Goal: Information Seeking & Learning: Learn about a topic

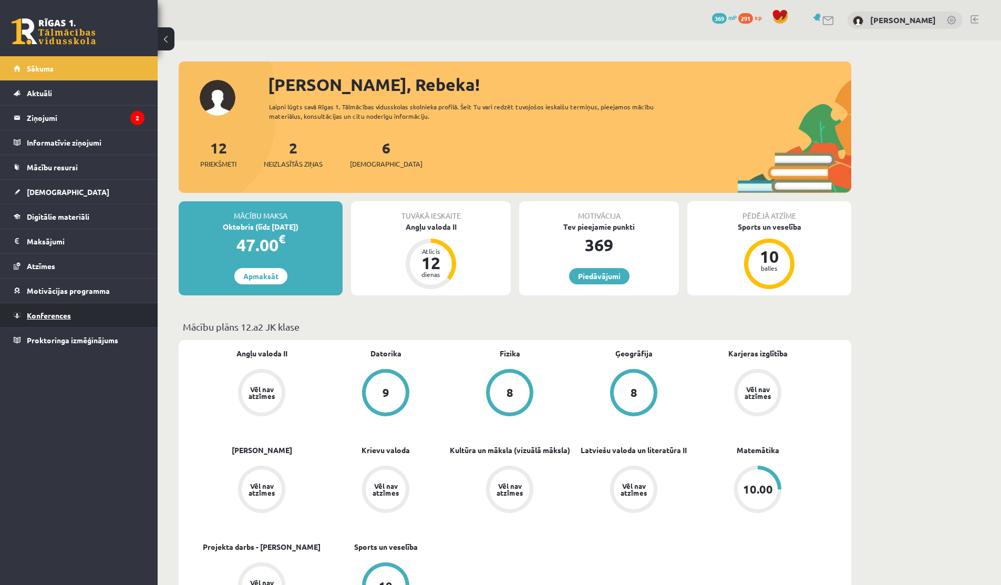
click at [60, 312] on span "Konferences" at bounding box center [49, 314] width 44 height 9
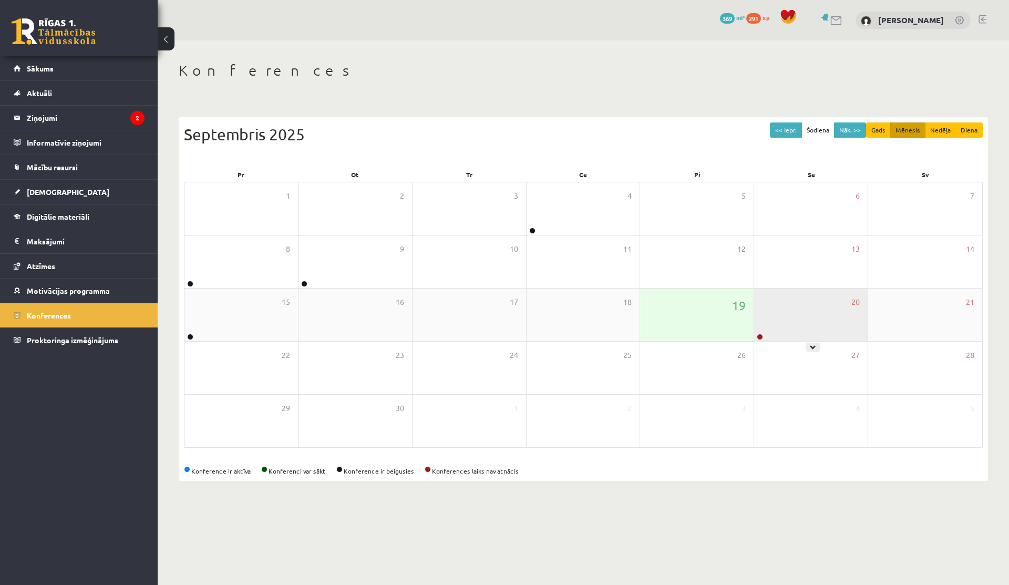
click at [554, 324] on div "20" at bounding box center [810, 314] width 113 height 53
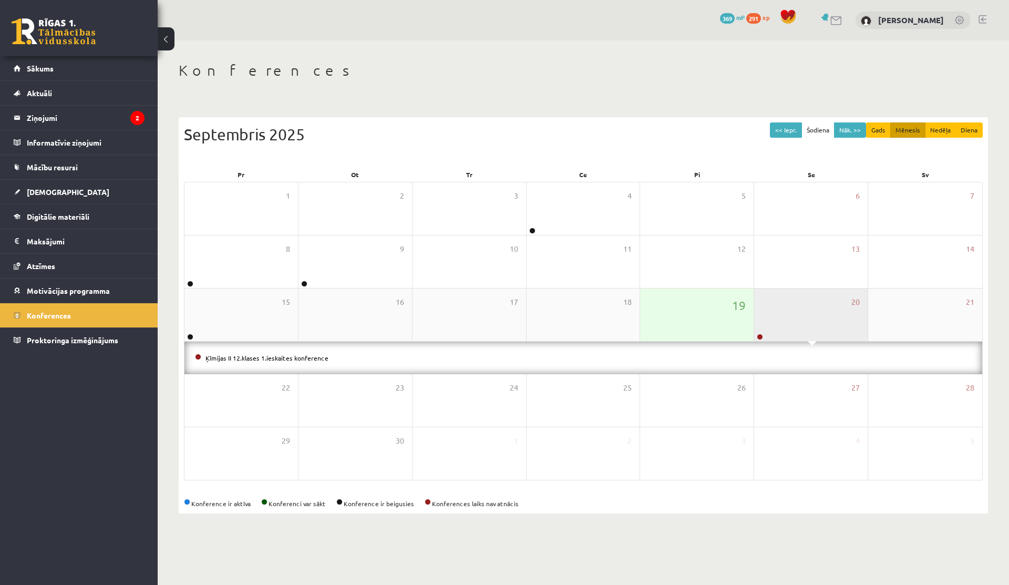
click at [554, 317] on div "20" at bounding box center [810, 314] width 113 height 53
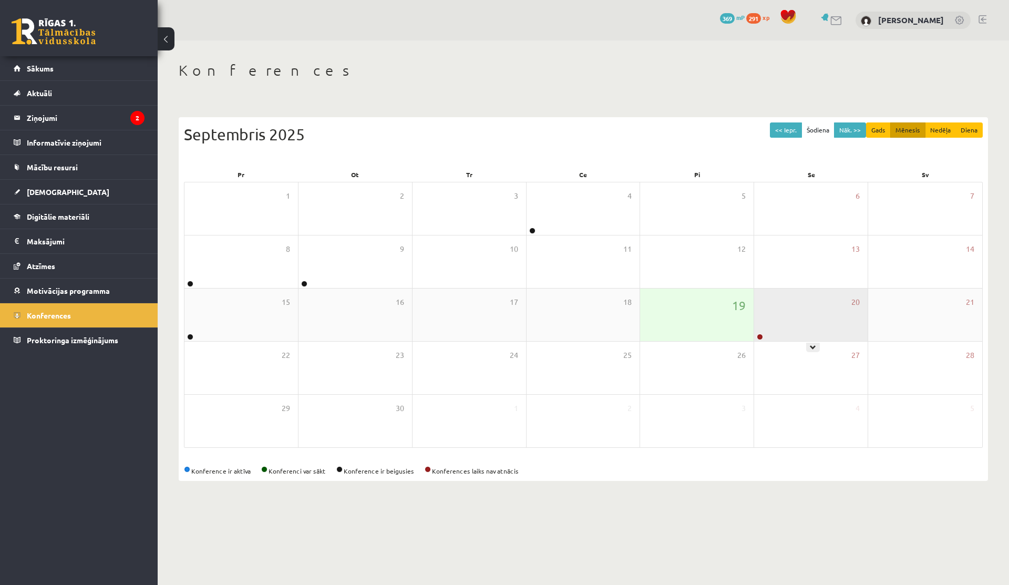
click at [554, 328] on div "20" at bounding box center [810, 314] width 113 height 53
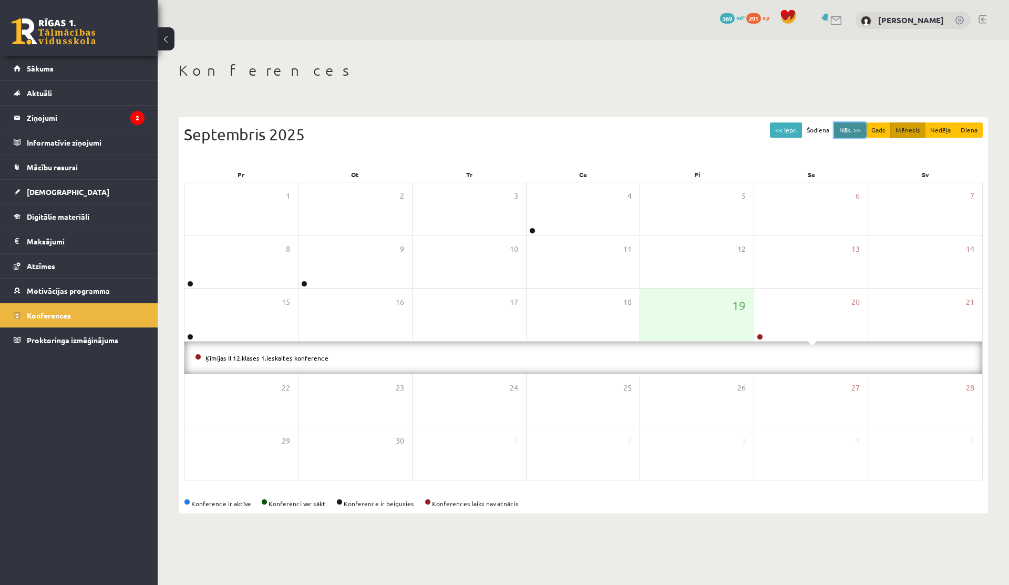
click at [554, 132] on button "Nāk. >>" at bounding box center [850, 129] width 32 height 15
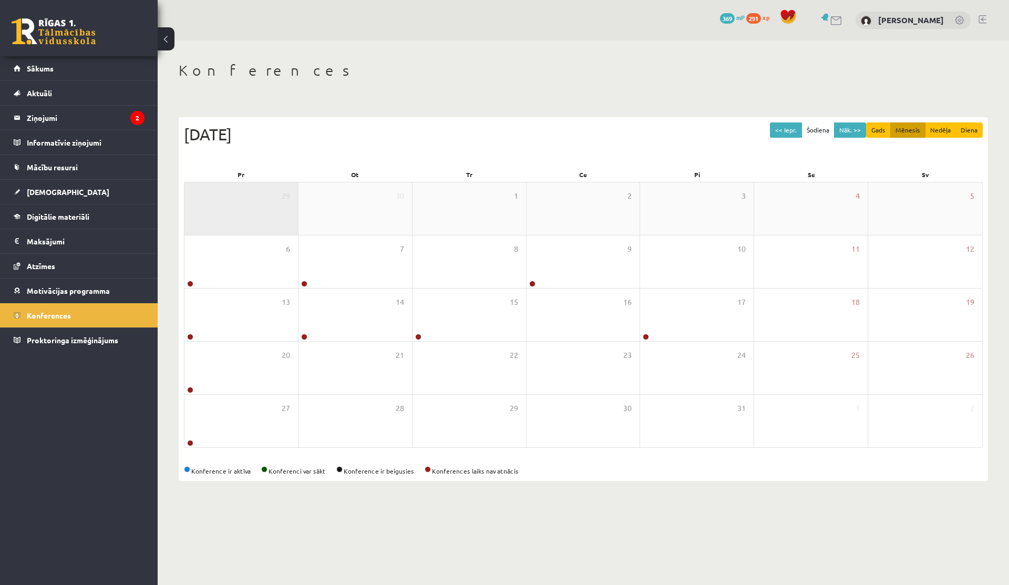
click at [243, 227] on div "29" at bounding box center [240, 208] width 113 height 53
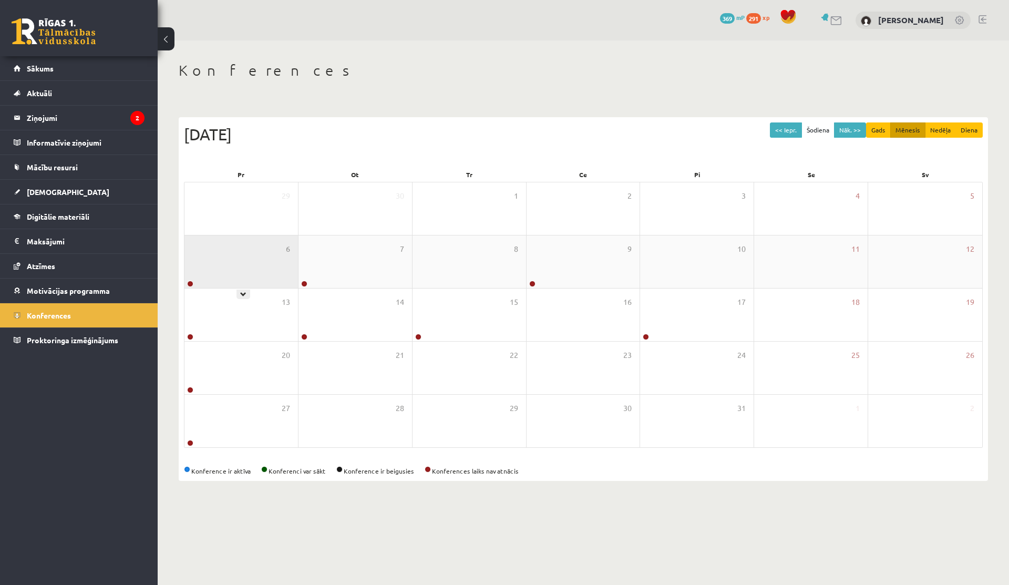
click at [243, 265] on div "6" at bounding box center [240, 261] width 113 height 53
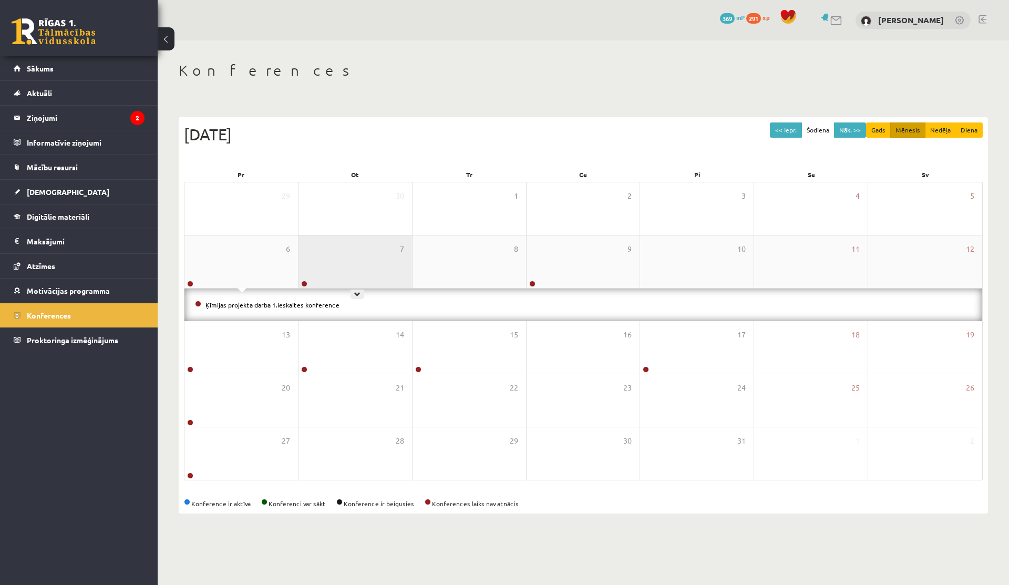
click at [346, 268] on div "7" at bounding box center [354, 261] width 113 height 53
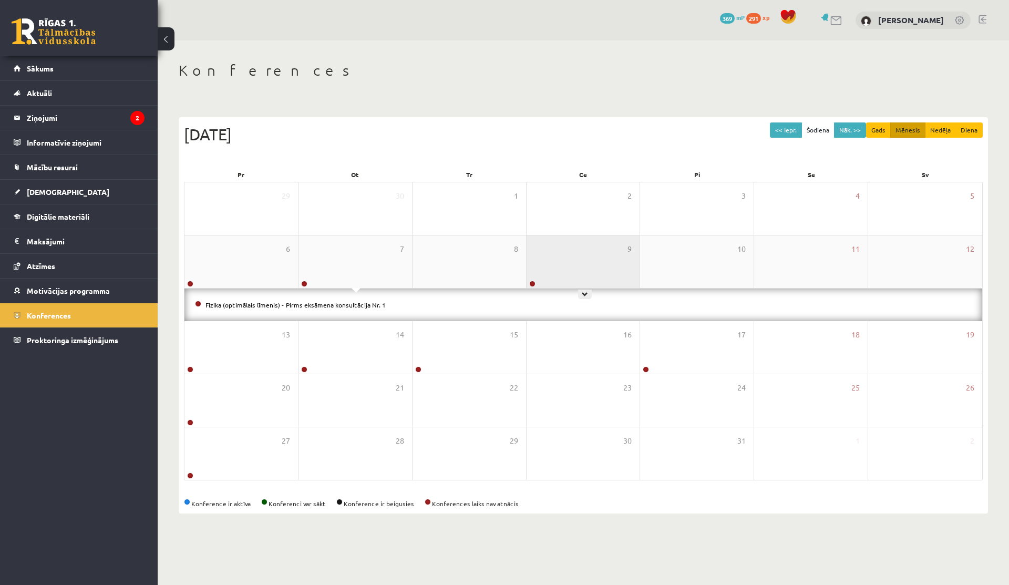
click at [541, 264] on div "9" at bounding box center [582, 261] width 113 height 53
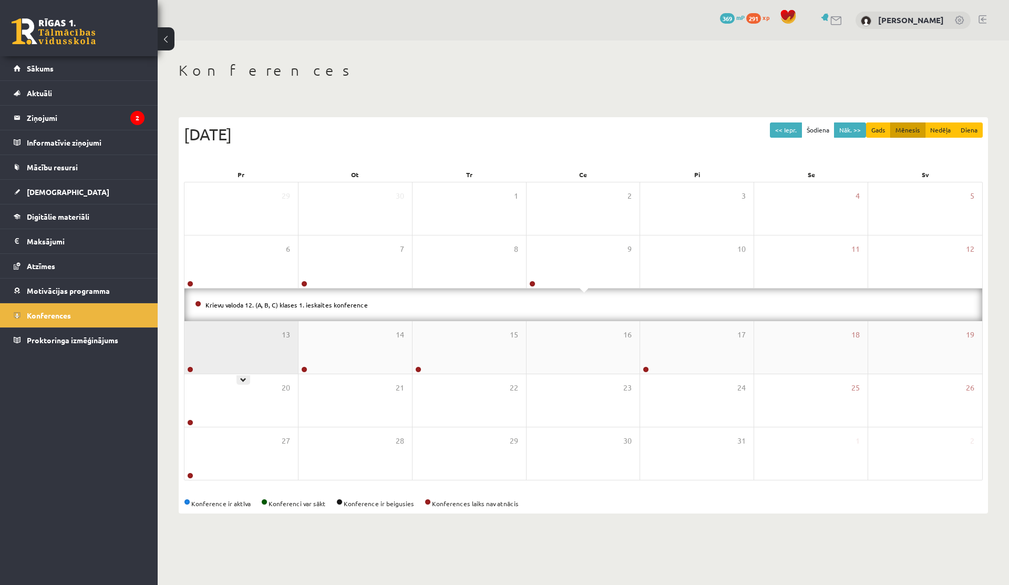
click at [267, 340] on div "13" at bounding box center [240, 347] width 113 height 53
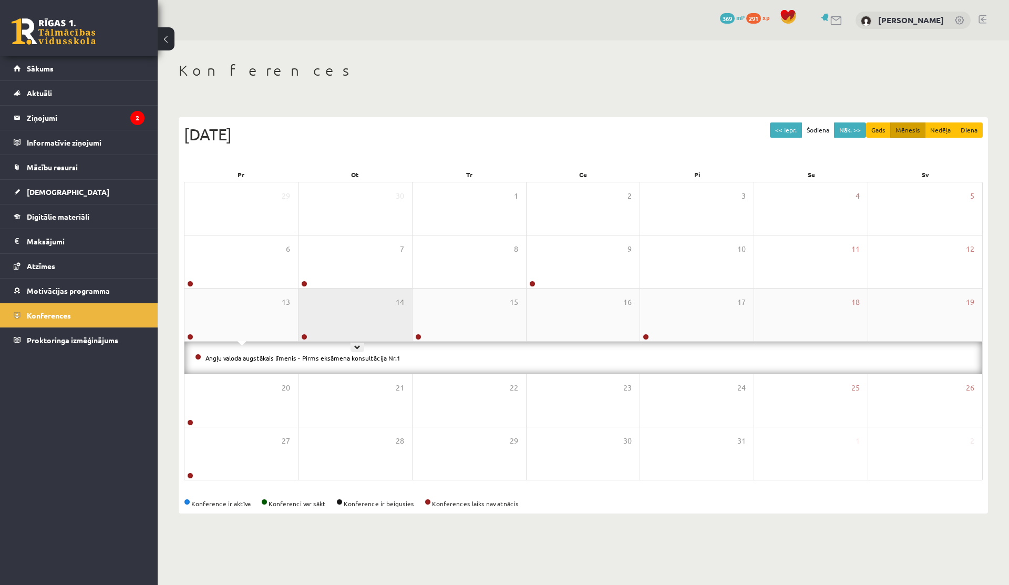
click at [320, 336] on div "14" at bounding box center [354, 314] width 113 height 53
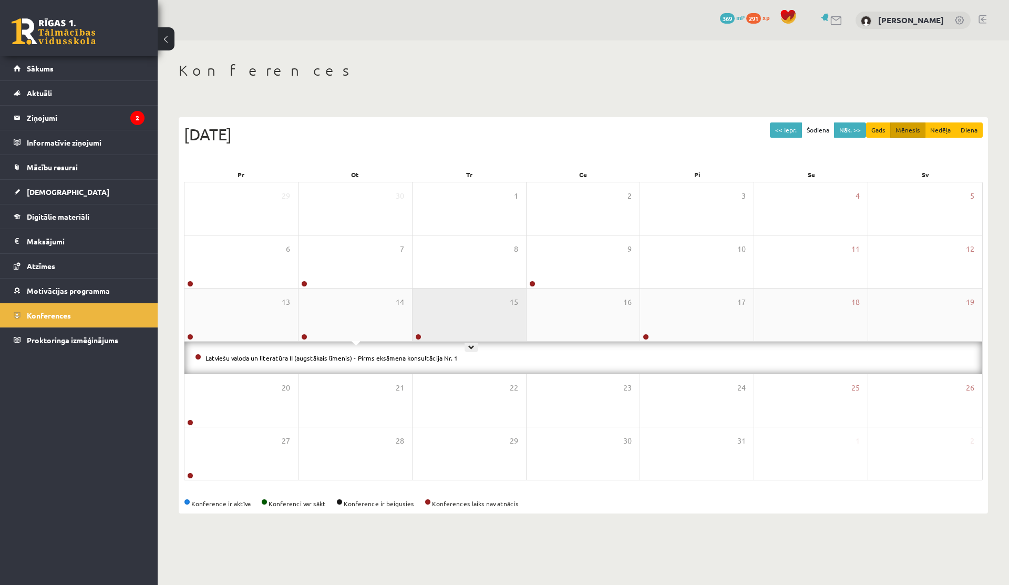
click at [434, 327] on div "15" at bounding box center [468, 314] width 113 height 53
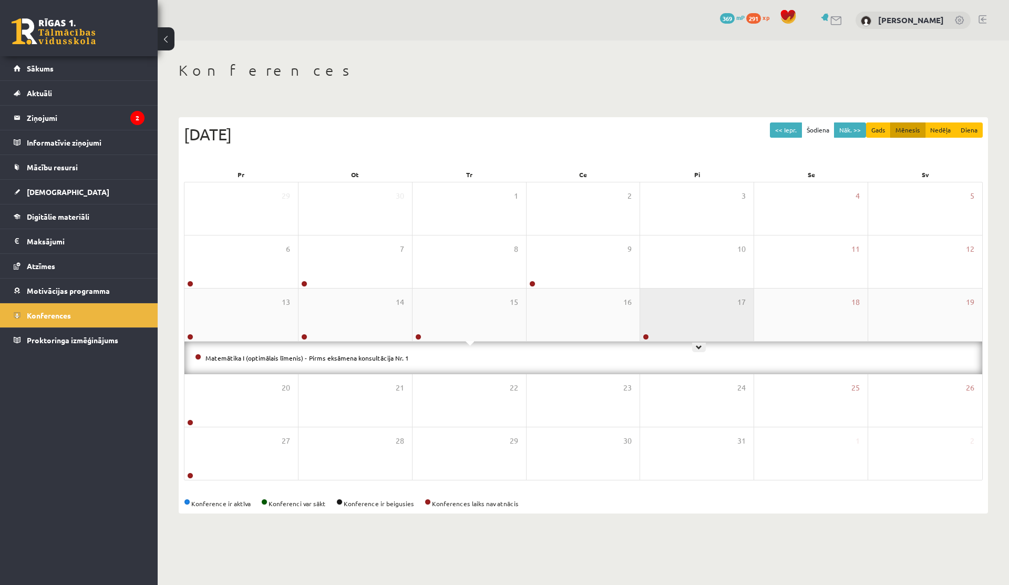
click at [554, 325] on div "17" at bounding box center [696, 314] width 113 height 53
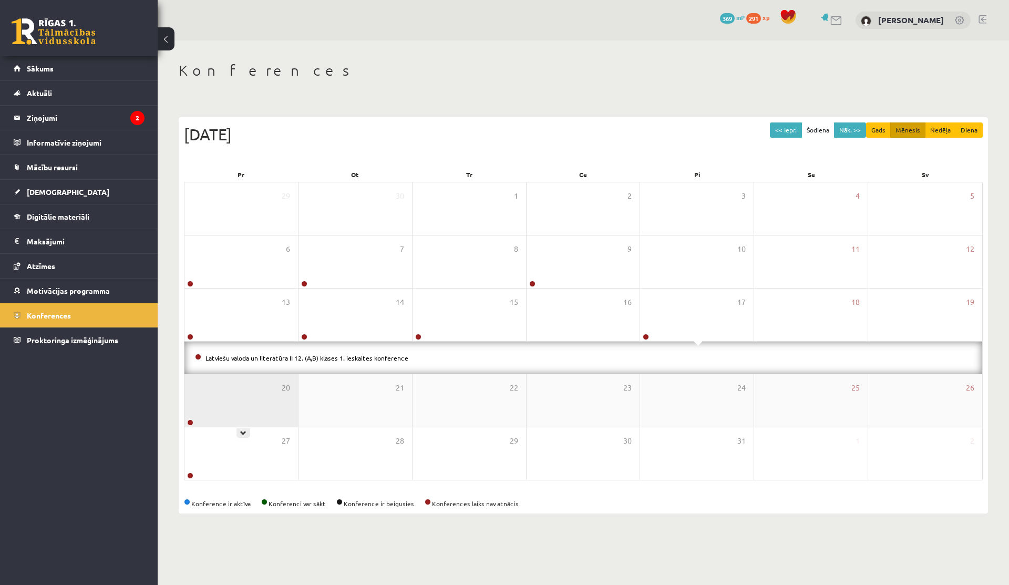
click at [251, 379] on div "20" at bounding box center [240, 400] width 113 height 53
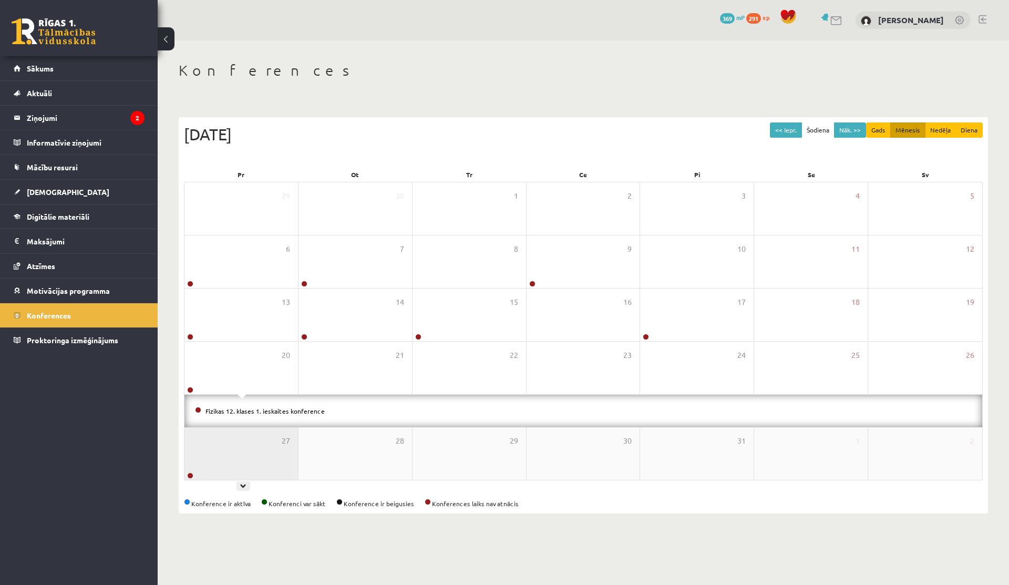
click at [235, 379] on div "27" at bounding box center [240, 453] width 113 height 53
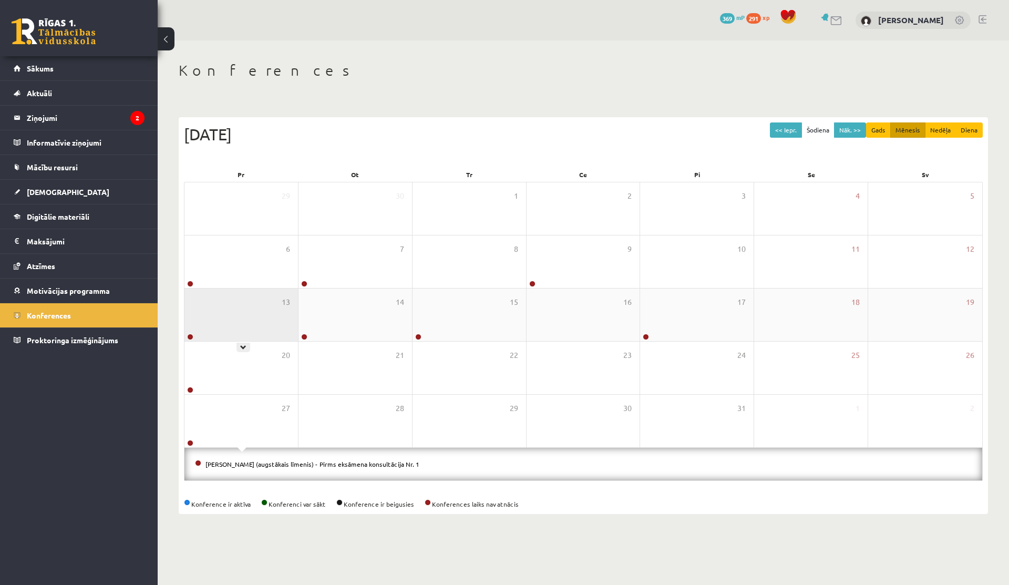
click at [278, 325] on div "13" at bounding box center [240, 314] width 113 height 53
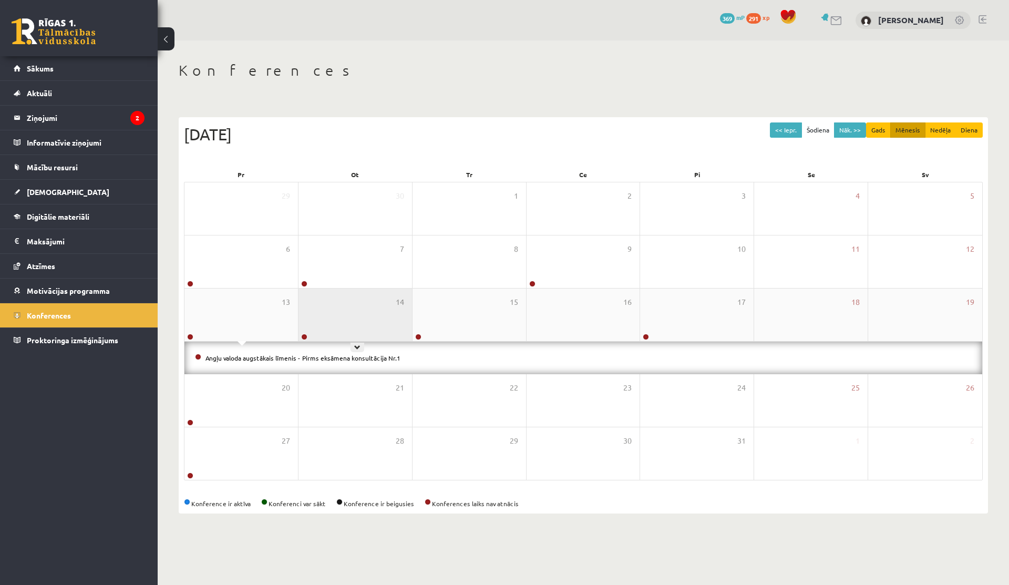
click at [330, 325] on div "14" at bounding box center [354, 314] width 113 height 53
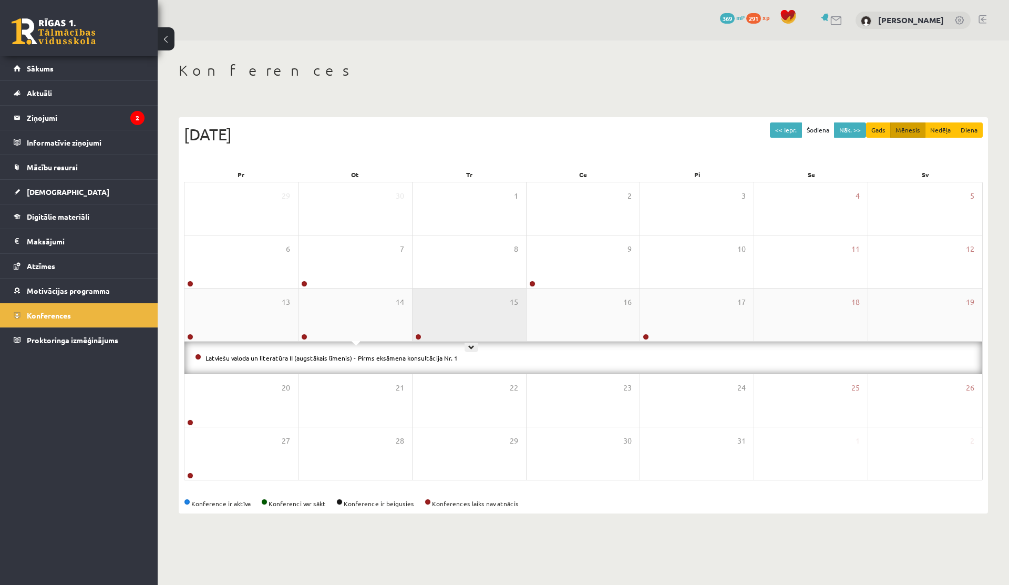
click at [488, 315] on div "15" at bounding box center [468, 314] width 113 height 53
click at [554, 130] on button "<< Iepr." at bounding box center [786, 129] width 32 height 15
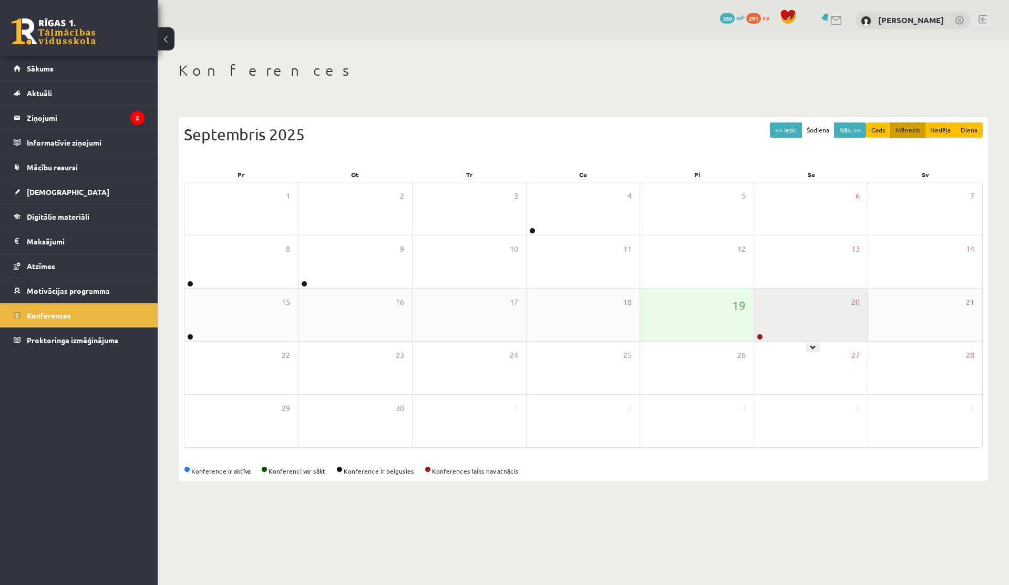
click at [554, 330] on div "20" at bounding box center [810, 314] width 113 height 53
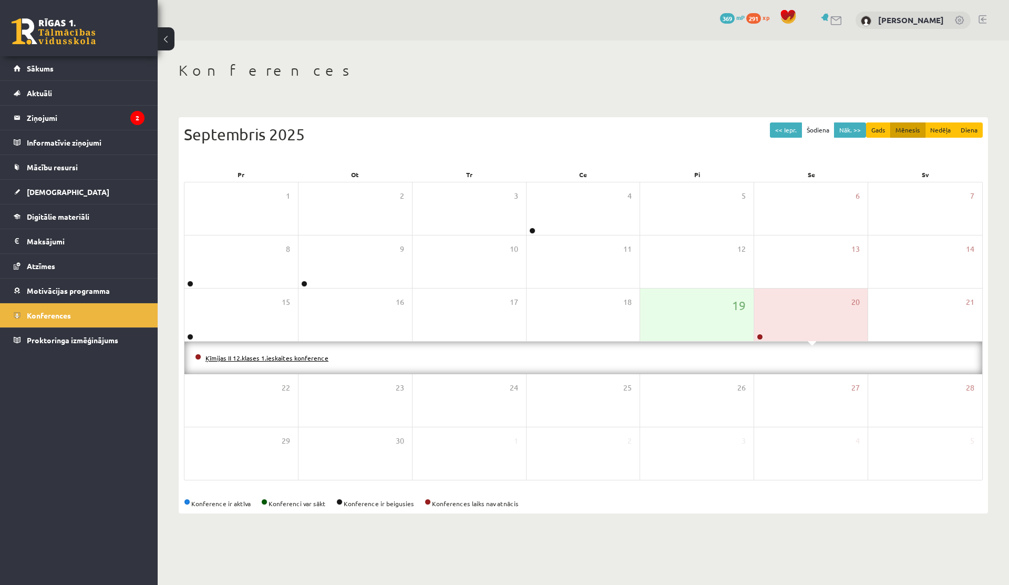
click at [278, 357] on link "Ķīmijas II 12.klases 1.ieskaites konference" at bounding box center [266, 358] width 123 height 8
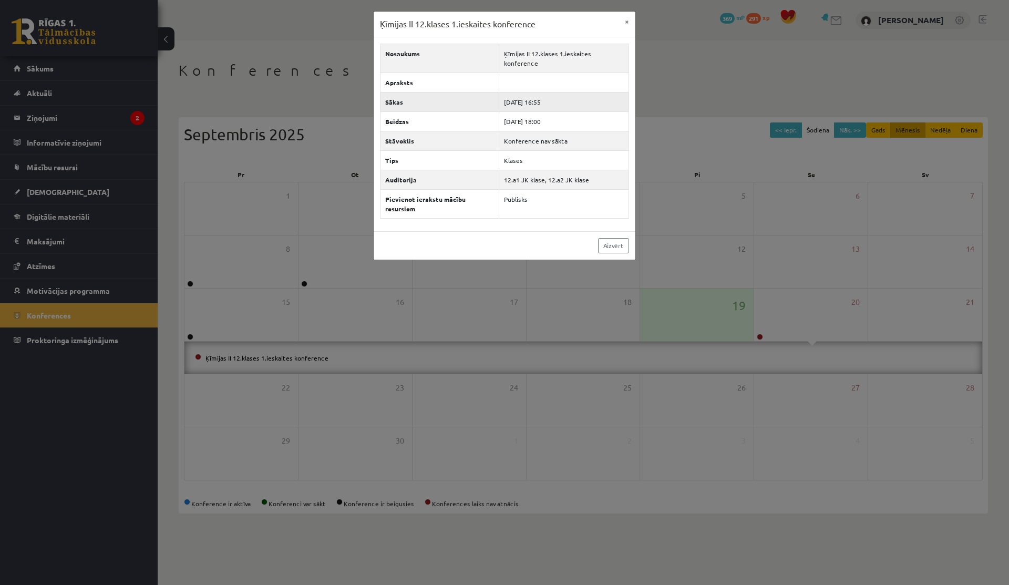
drag, startPoint x: 528, startPoint y: 92, endPoint x: 563, endPoint y: 94, distance: 34.7
click at [554, 94] on td "2025-09-20 16:55" at bounding box center [564, 101] width 130 height 19
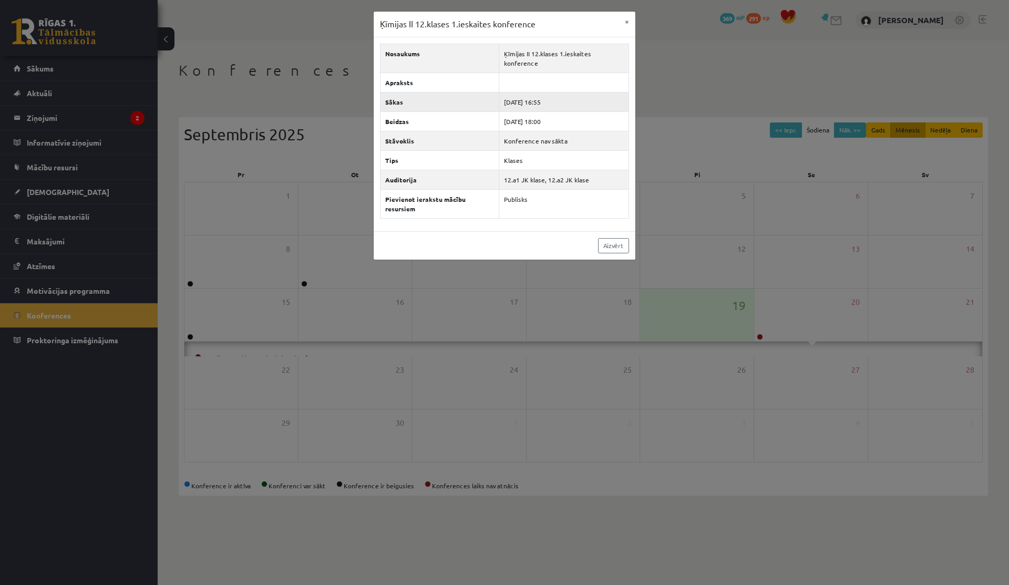
click at [554, 94] on td "2025-09-20 16:55" at bounding box center [564, 101] width 130 height 19
click at [554, 14] on button "×" at bounding box center [626, 22] width 17 height 20
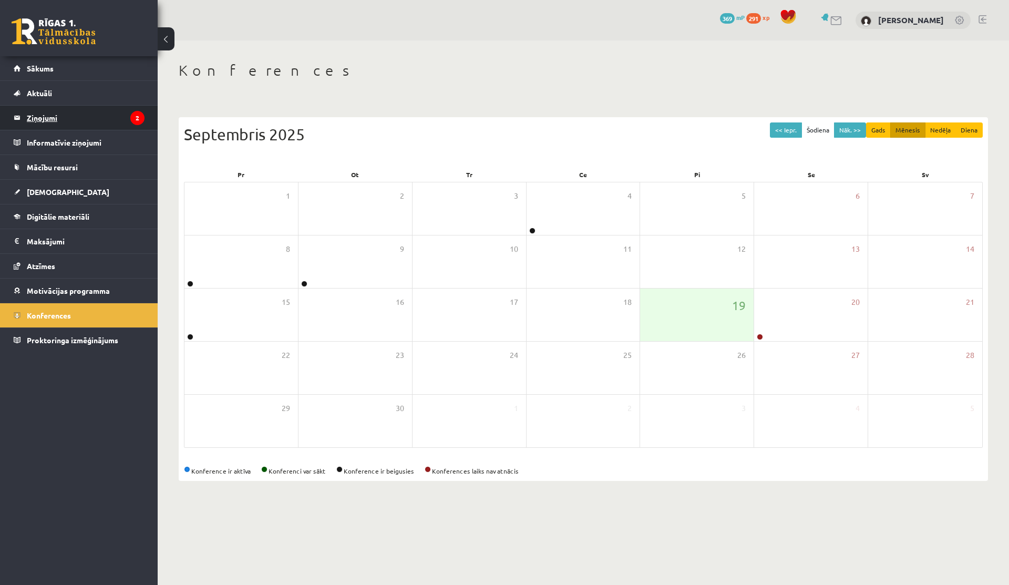
click at [17, 121] on link "Ziņojumi 2" at bounding box center [79, 118] width 131 height 24
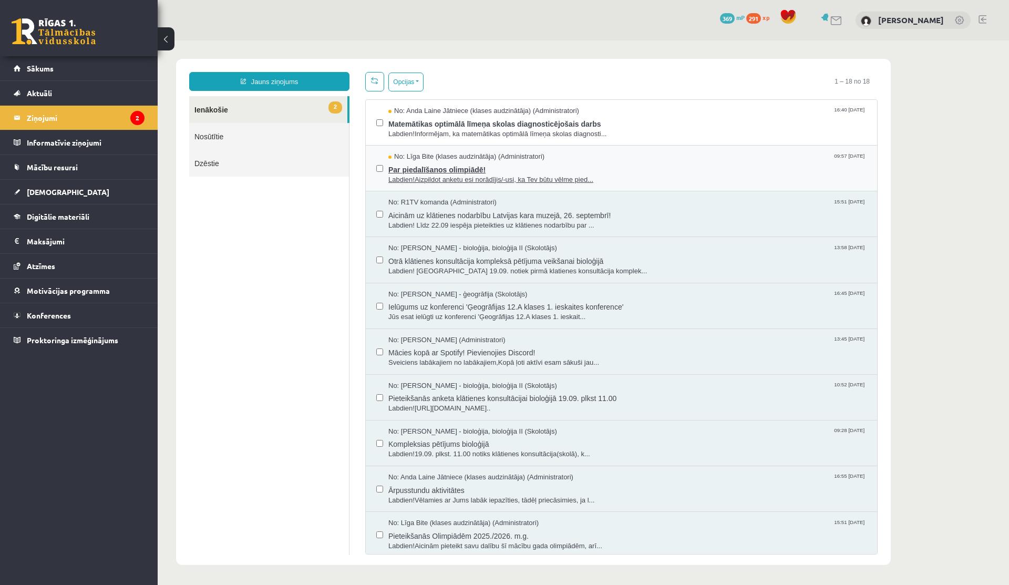
click at [525, 178] on span "Labdien!Aizpildot anketu esi norādījis/-usi, ka Tev būtu vēlme pied..." at bounding box center [627, 180] width 478 height 10
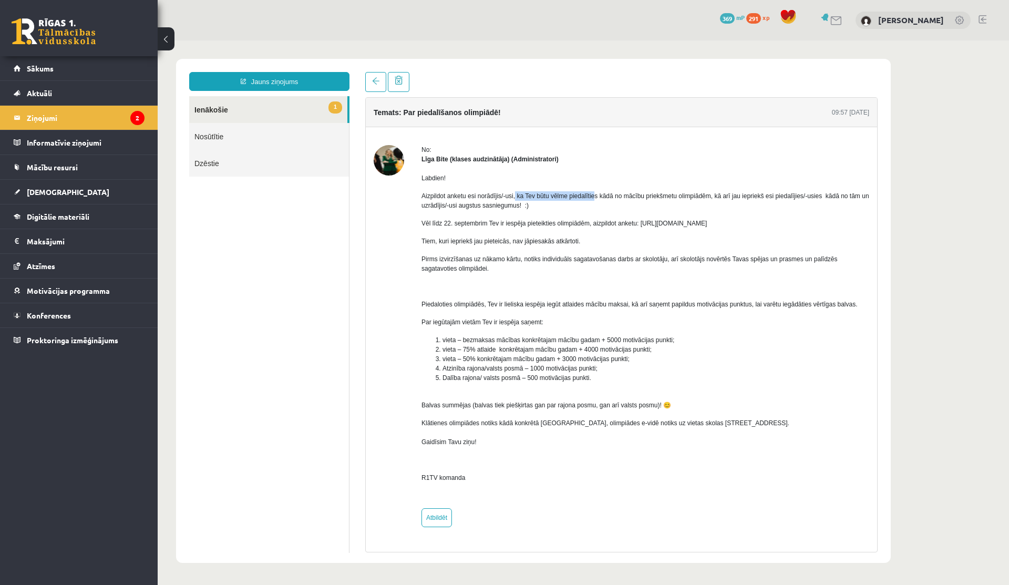
drag, startPoint x: 521, startPoint y: 194, endPoint x: 616, endPoint y: 196, distance: 95.1
click at [554, 196] on p "Aizpildot anketu esi norādījis/-usi, ka Tev būtu vēlme piedalīties kādā no mācī…" at bounding box center [645, 200] width 448 height 19
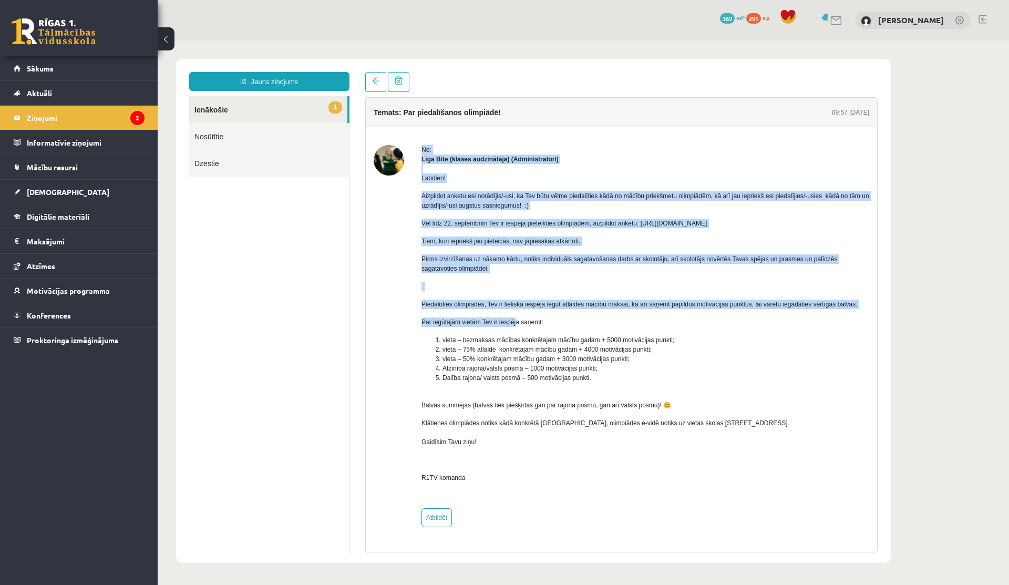
drag, startPoint x: 410, startPoint y: 334, endPoint x: 522, endPoint y: 328, distance: 112.6
click at [522, 328] on div "No: Līga Bite (klases audzinātāja) (Administratori) Labdien! Aizpildot anketu e…" at bounding box center [621, 336] width 495 height 382
click at [522, 327] on p "Par iegūtajām vietām Tev ir iespēja saņemt:" at bounding box center [645, 321] width 448 height 9
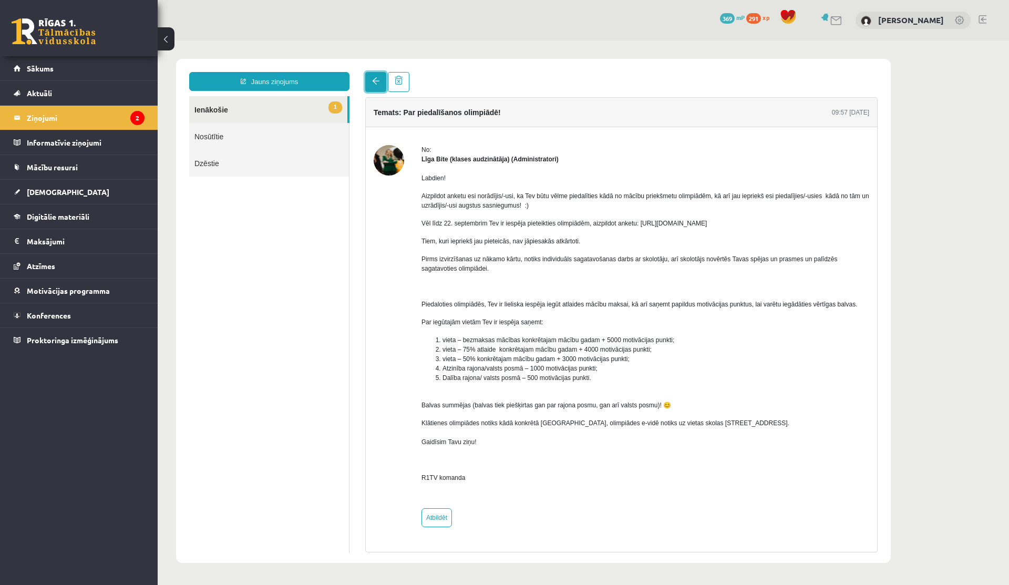
click at [369, 80] on link at bounding box center [375, 82] width 21 height 20
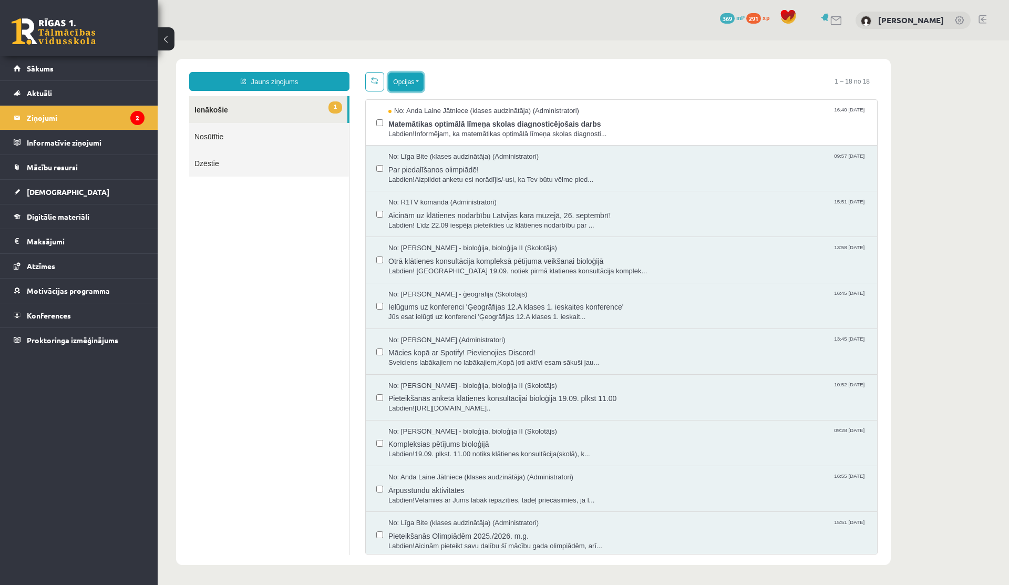
click at [410, 85] on button "Opcijas" at bounding box center [405, 82] width 35 height 19
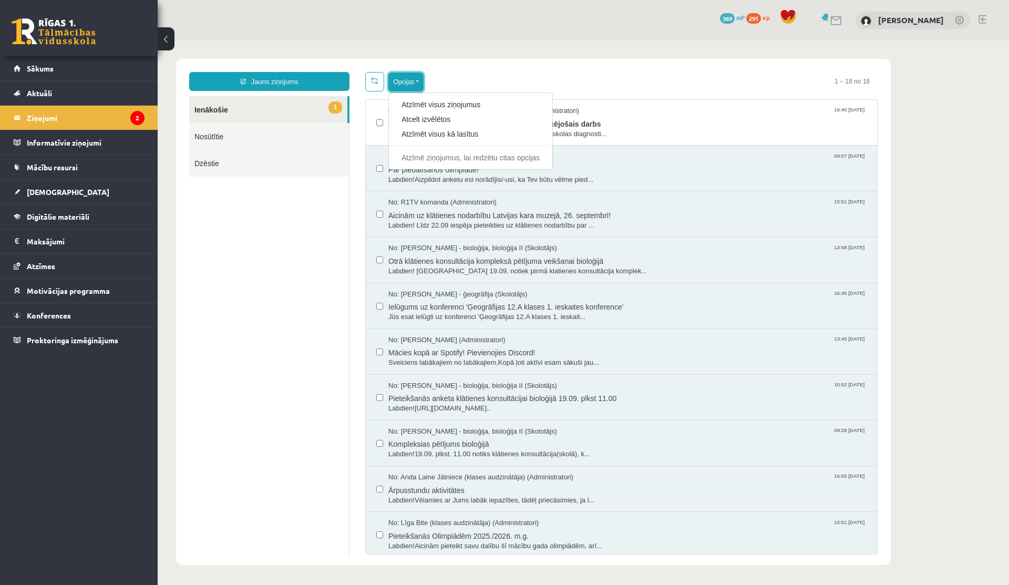
click at [411, 80] on button "Opcijas" at bounding box center [405, 82] width 35 height 19
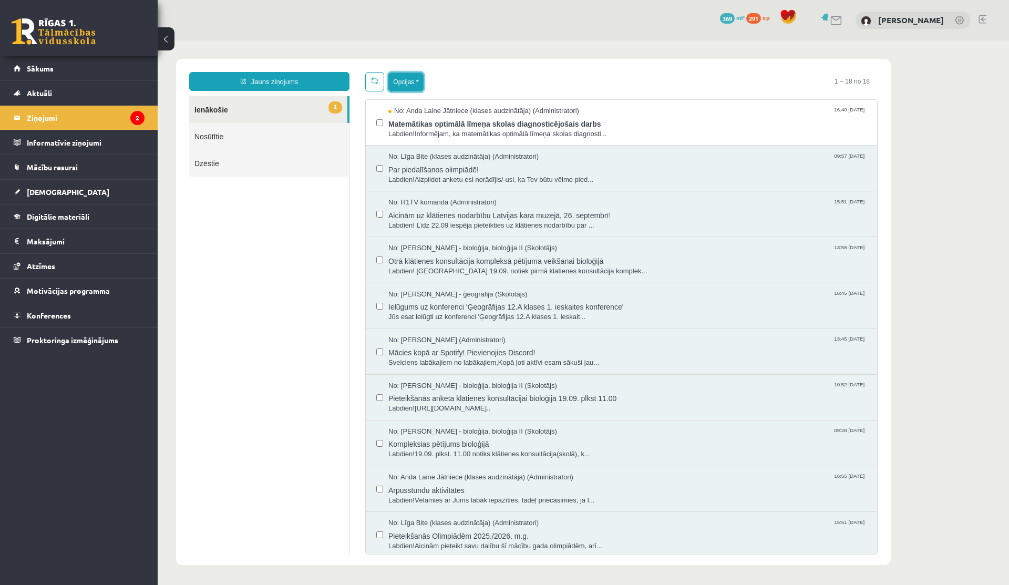
click at [411, 81] on button "Opcijas" at bounding box center [405, 82] width 35 height 19
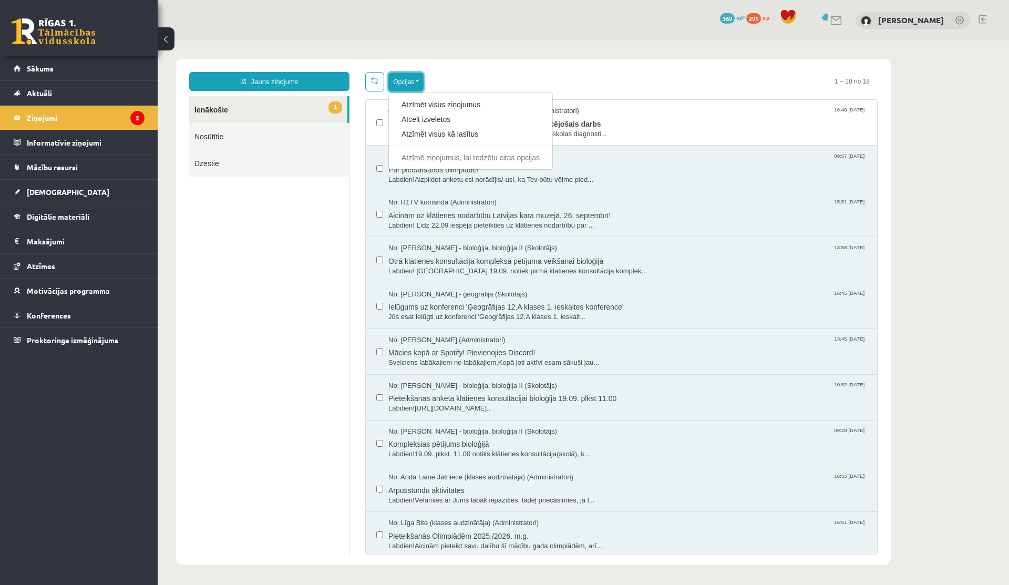
click at [411, 80] on button "Opcijas" at bounding box center [405, 82] width 35 height 19
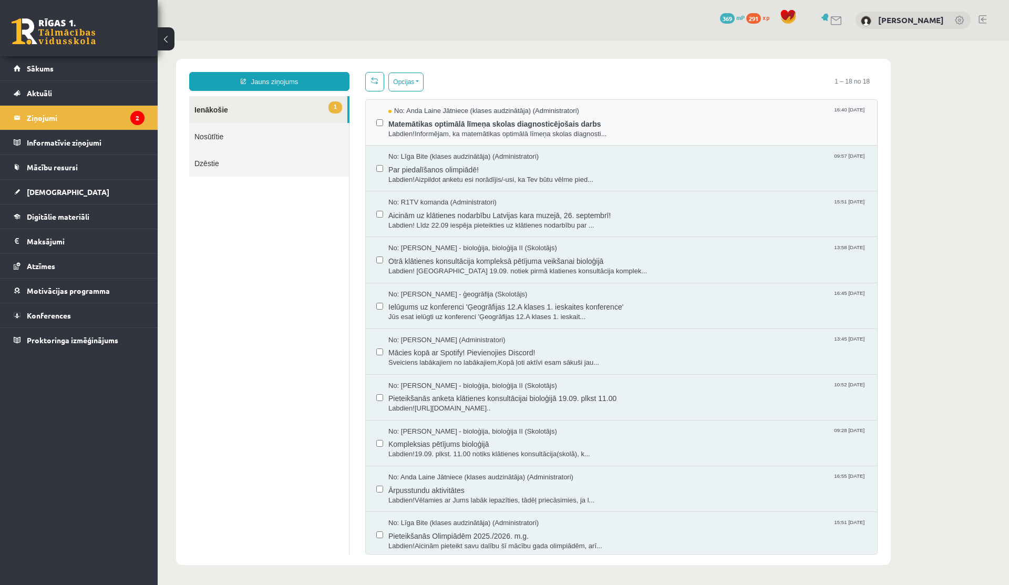
click at [374, 122] on div "No: Anda Laine Jātniece (klases audzinātāja) (Administratori) 16:40 19/09/2025 …" at bounding box center [621, 123] width 511 height 46
click at [408, 80] on button "Opcijas" at bounding box center [405, 82] width 35 height 19
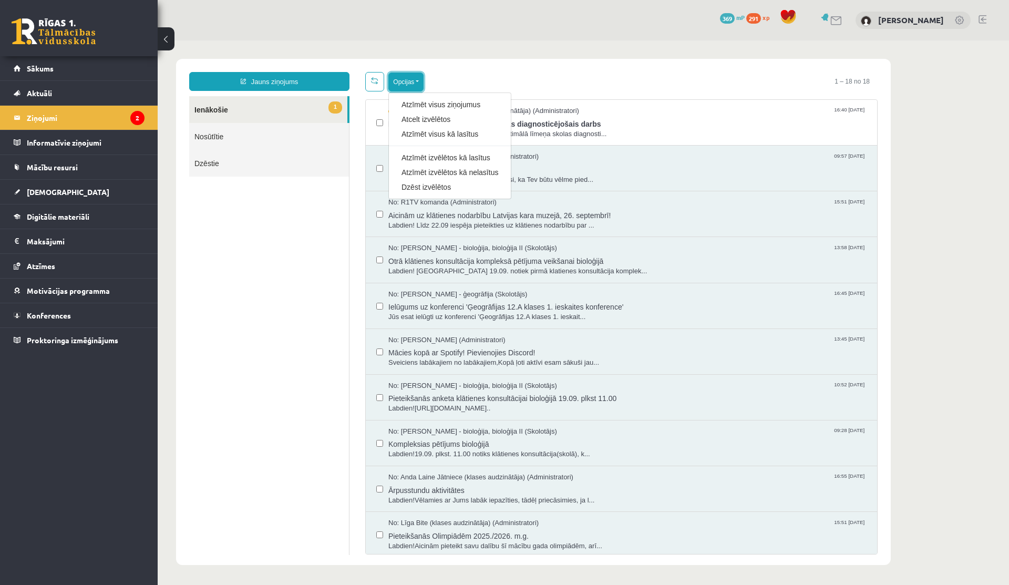
click at [408, 79] on button "Opcijas" at bounding box center [405, 82] width 35 height 19
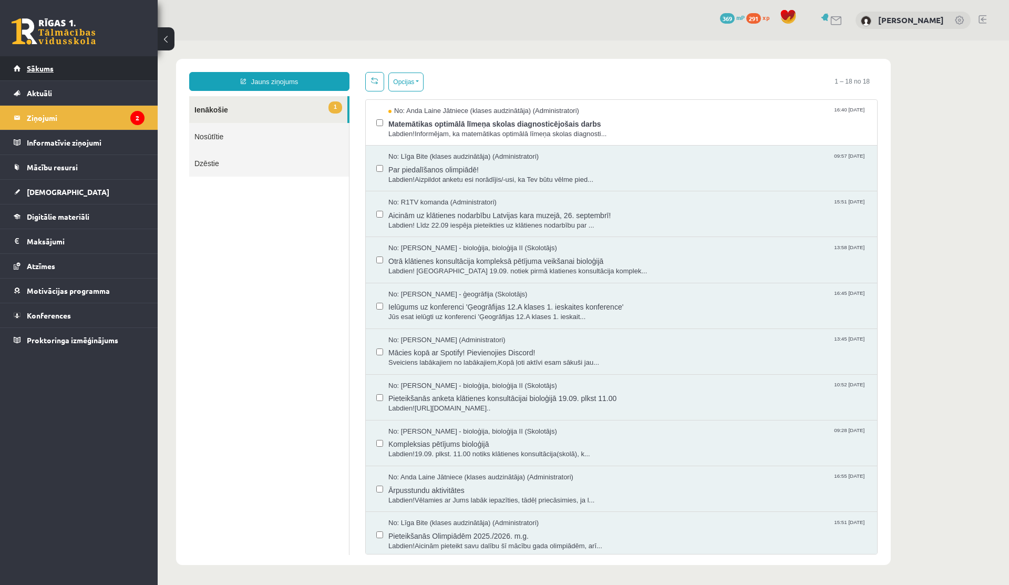
click at [53, 62] on link "Sākums" at bounding box center [79, 68] width 131 height 24
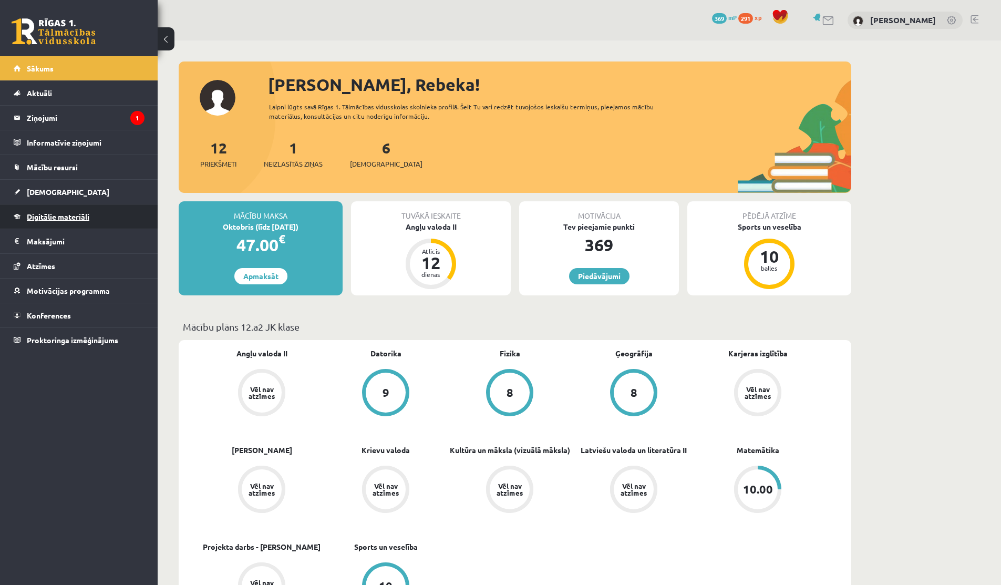
click at [44, 224] on link "Digitālie materiāli" at bounding box center [79, 216] width 131 height 24
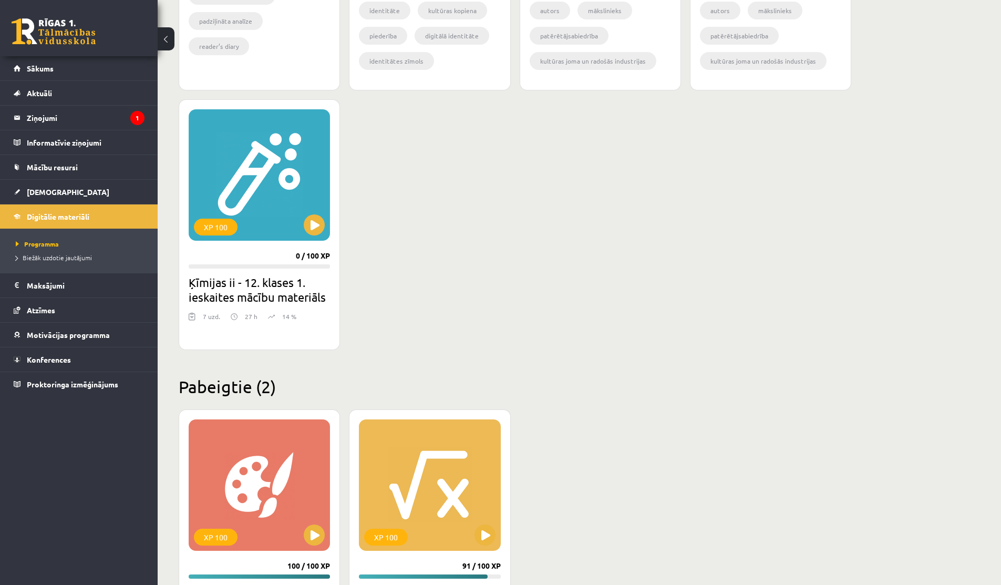
scroll to position [616, 0]
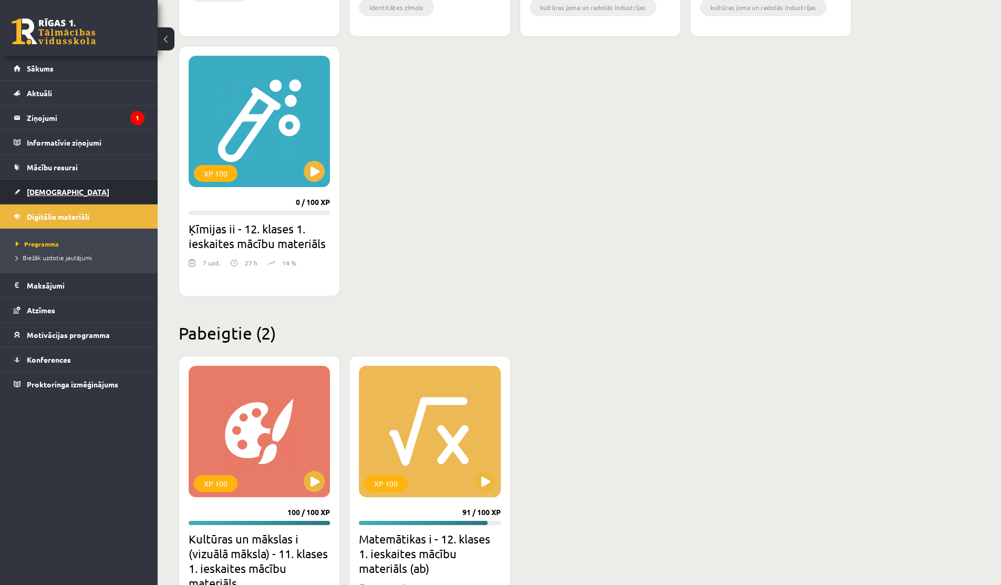
click at [68, 202] on link "[DEMOGRAPHIC_DATA]" at bounding box center [79, 192] width 131 height 24
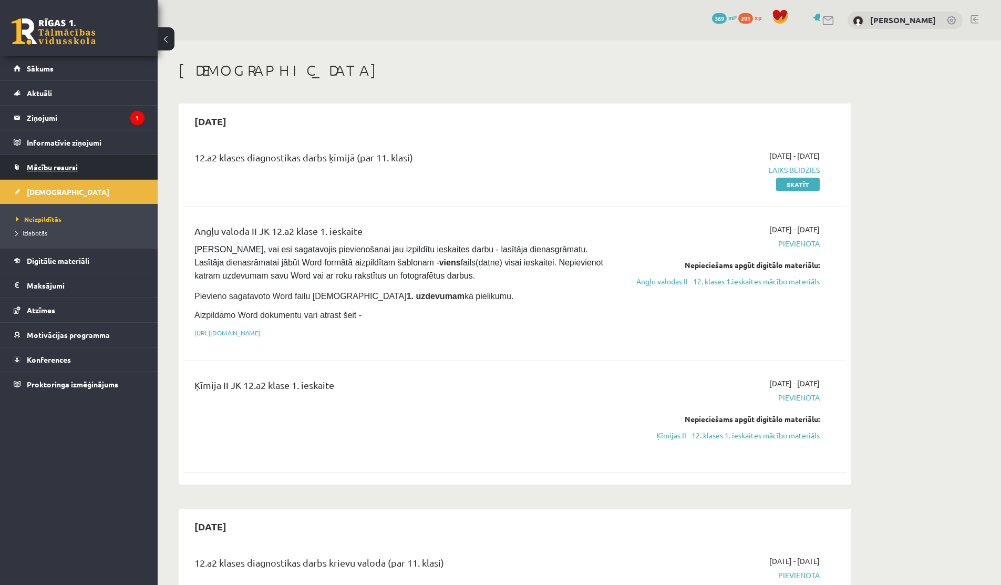
click at [76, 165] on span "Mācību resursi" at bounding box center [52, 166] width 51 height 9
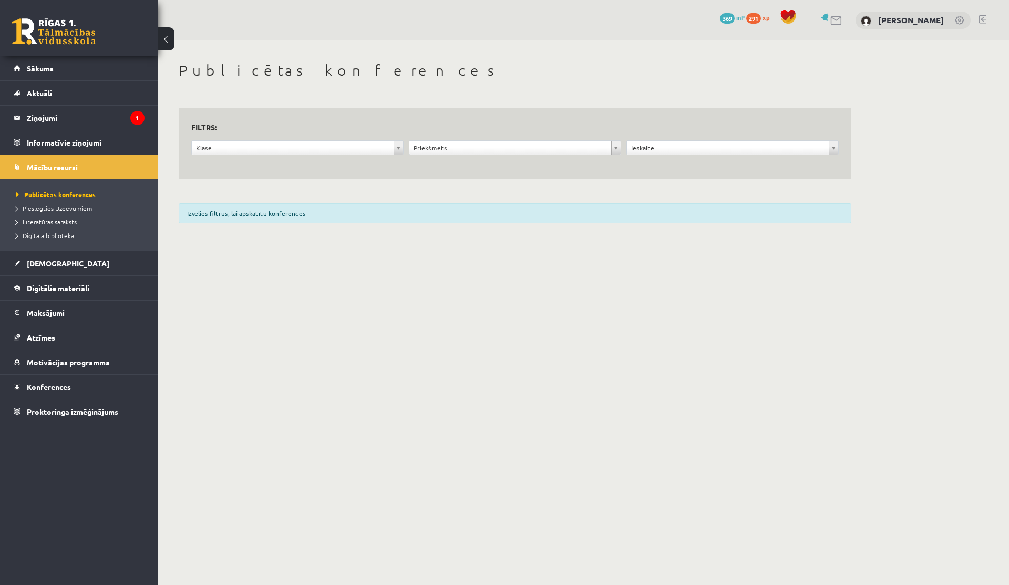
click at [59, 237] on span "Digitālā bibliotēka" at bounding box center [45, 235] width 58 height 8
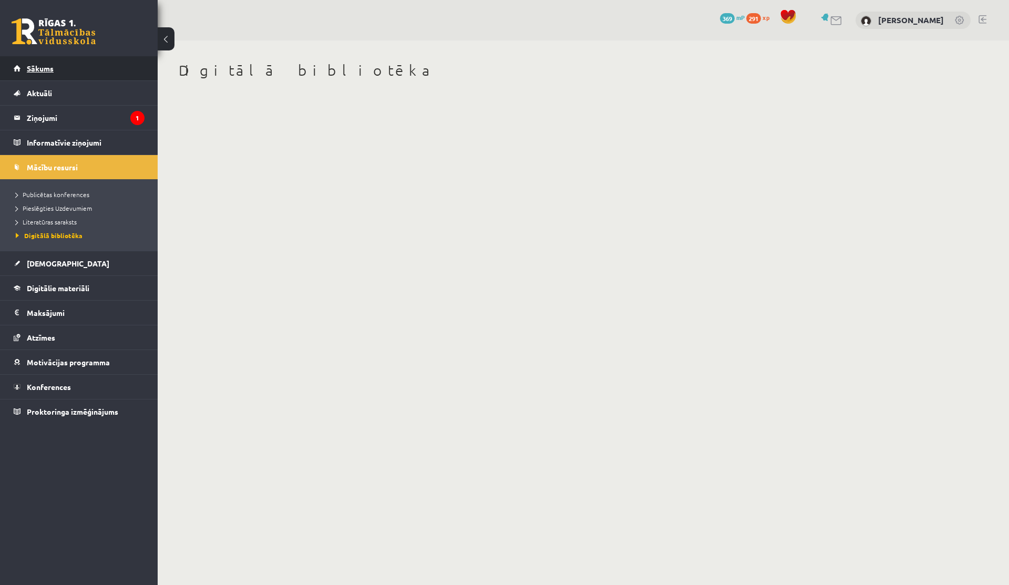
click at [78, 62] on link "Sākums" at bounding box center [79, 68] width 131 height 24
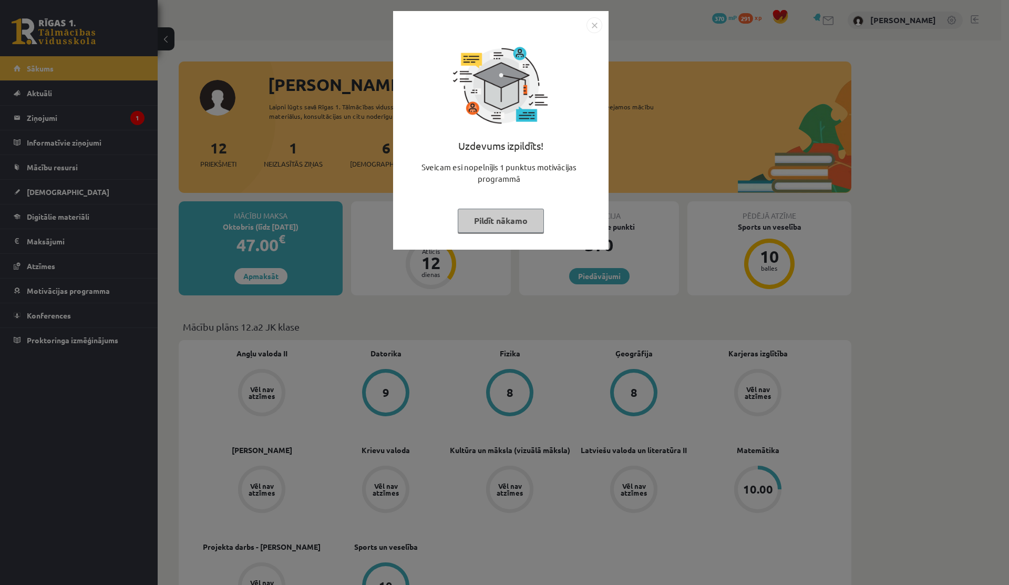
click at [478, 224] on button "Pildīt nākamo" at bounding box center [501, 221] width 86 height 24
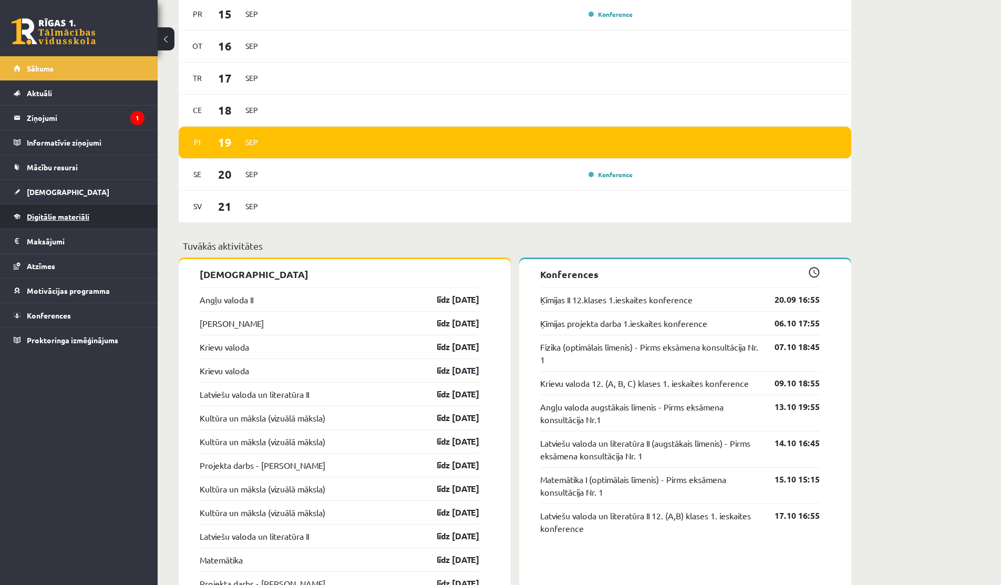
scroll to position [678, 0]
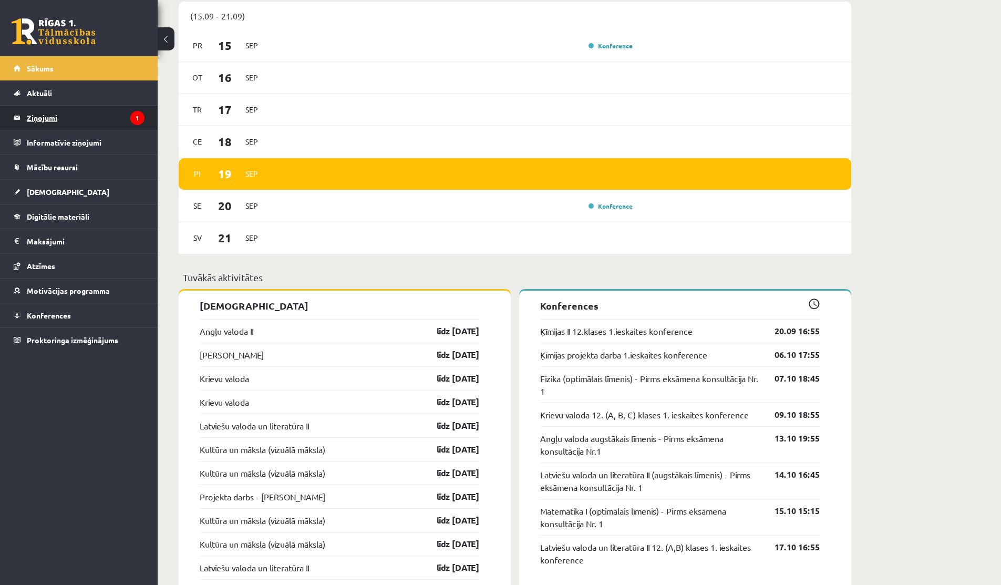
click at [73, 121] on legend "Ziņojumi 1" at bounding box center [86, 118] width 118 height 24
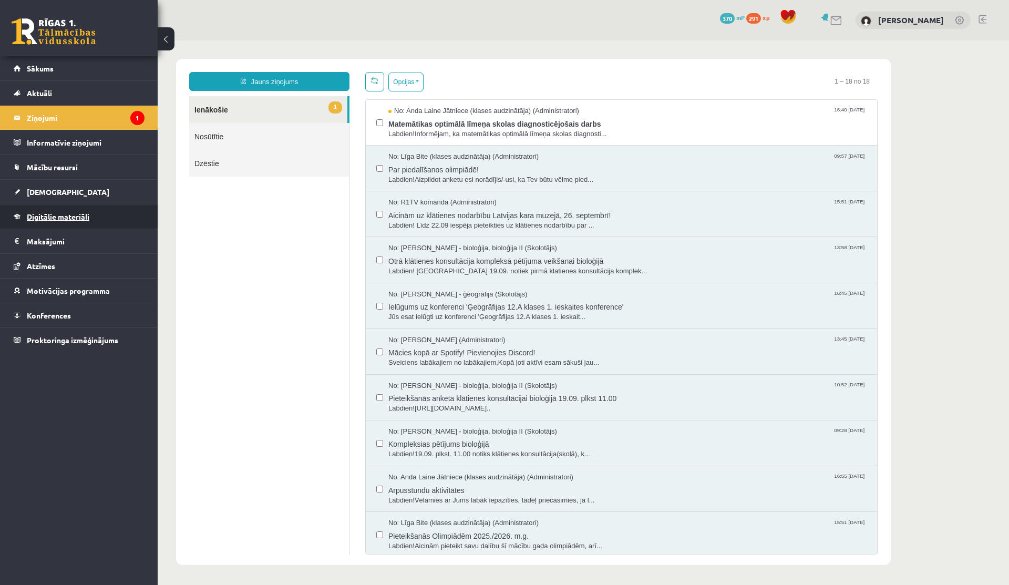
click at [89, 213] on span "Digitālie materiāli" at bounding box center [58, 216] width 63 height 9
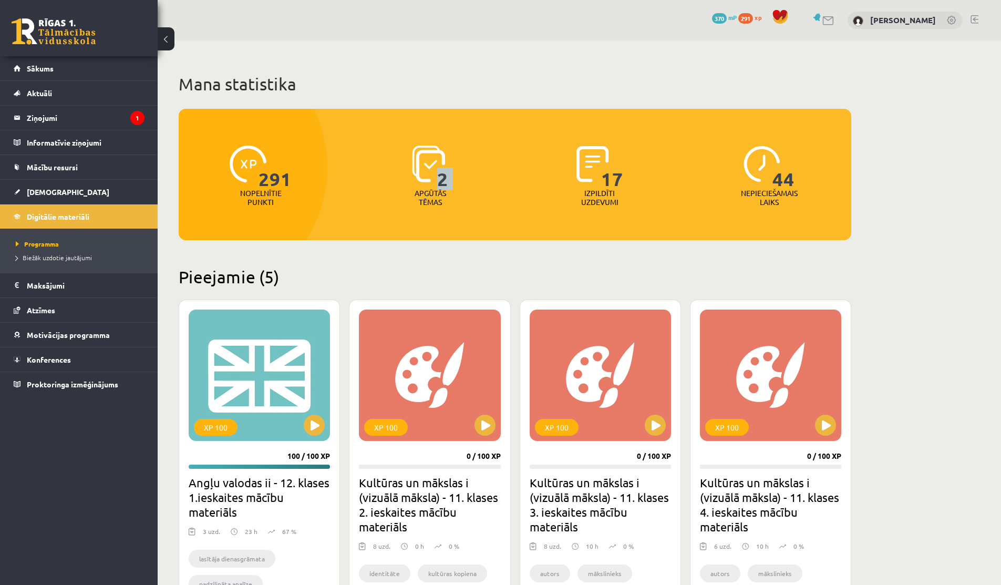
drag, startPoint x: 441, startPoint y: 178, endPoint x: 483, endPoint y: 182, distance: 42.2
click at [483, 182] on div "2 Apgūtās tēmas" at bounding box center [430, 176] width 164 height 73
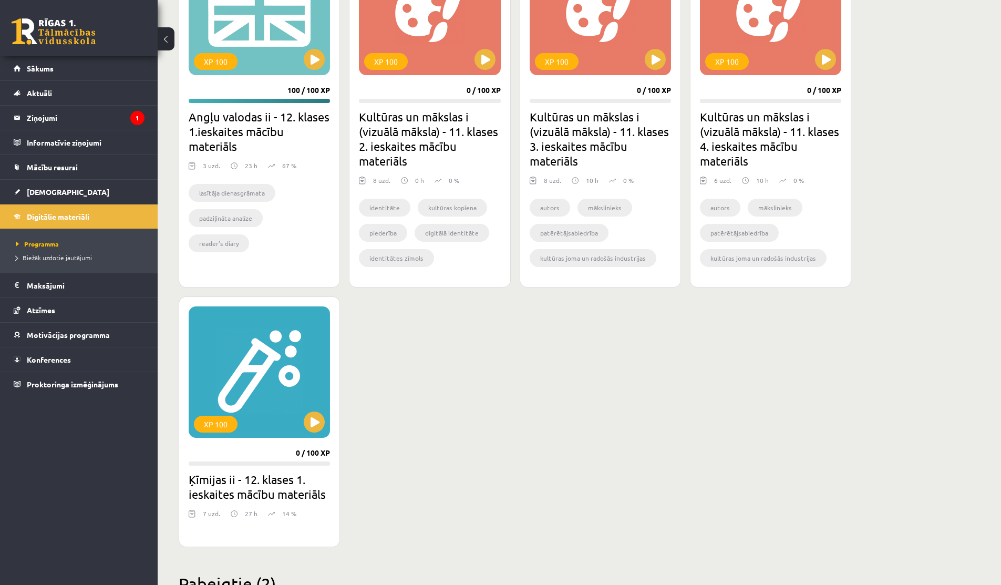
scroll to position [339, 0]
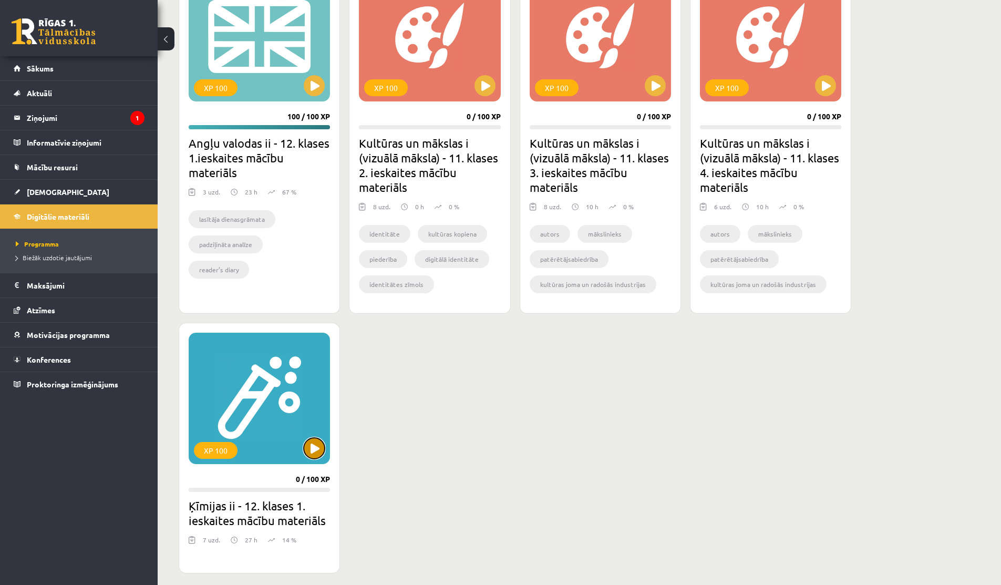
click at [312, 439] on button at bounding box center [314, 448] width 21 height 21
